Goal: Book appointment/travel/reservation

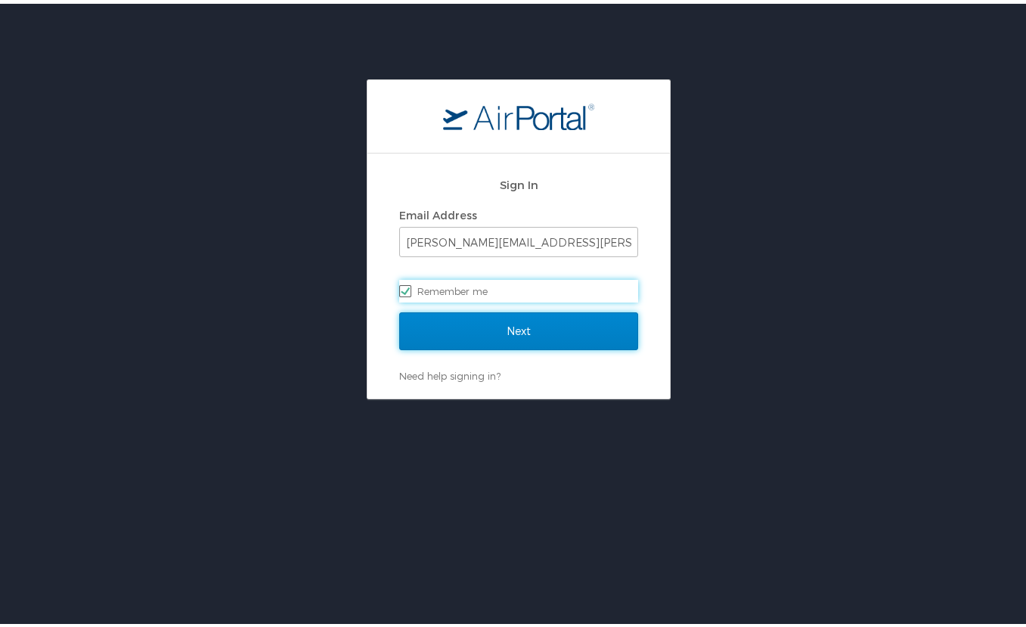
click at [467, 330] on input "Next" at bounding box center [518, 327] width 239 height 38
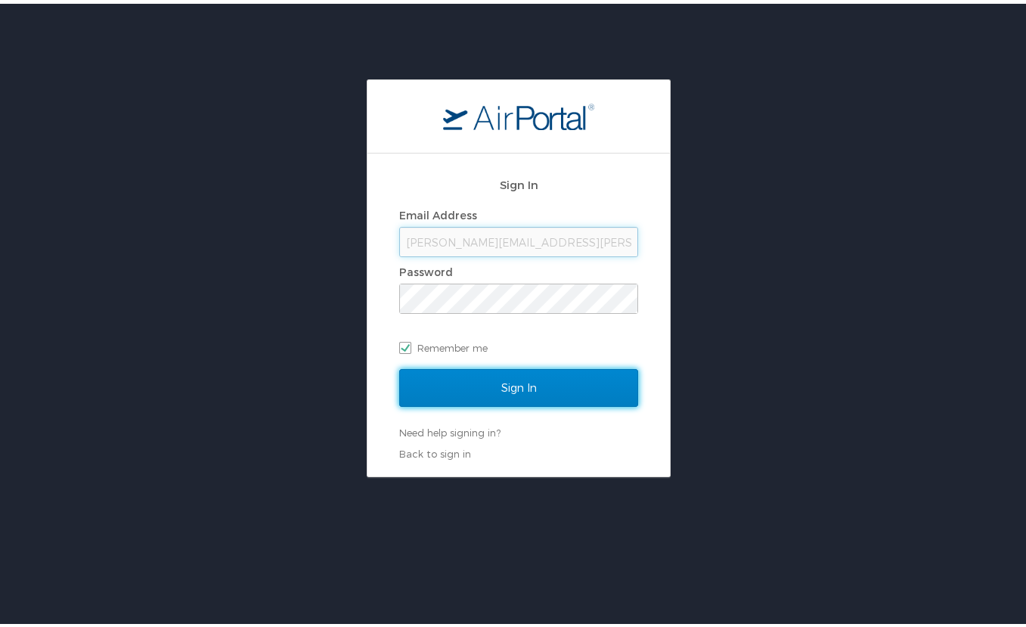
click at [501, 389] on input "Sign In" at bounding box center [518, 384] width 239 height 38
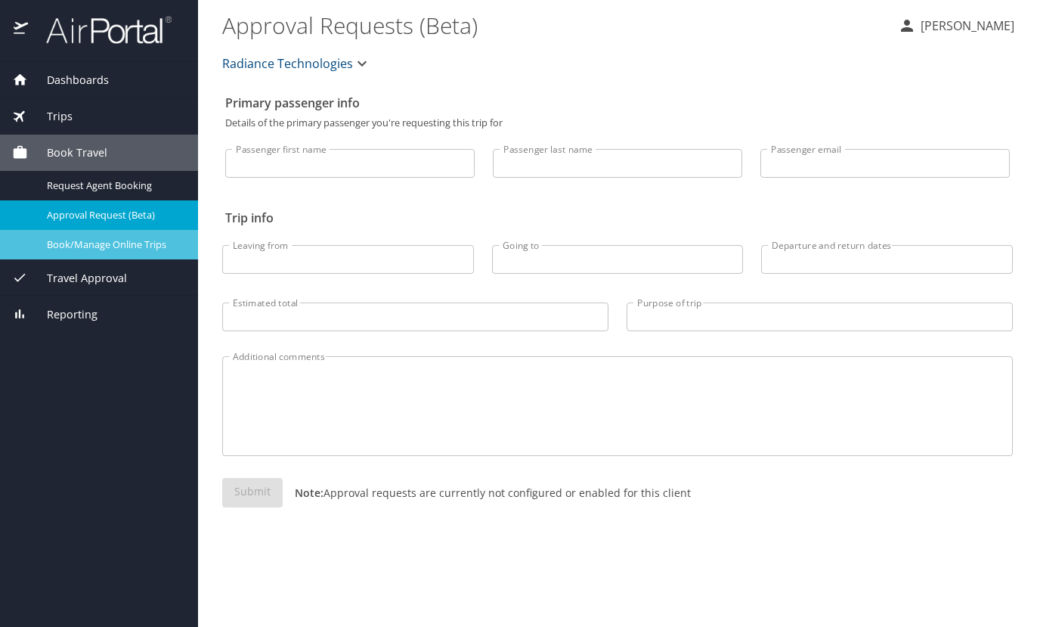
click at [98, 249] on span "Book/Manage Online Trips" at bounding box center [113, 244] width 133 height 14
